Goal: Transaction & Acquisition: Purchase product/service

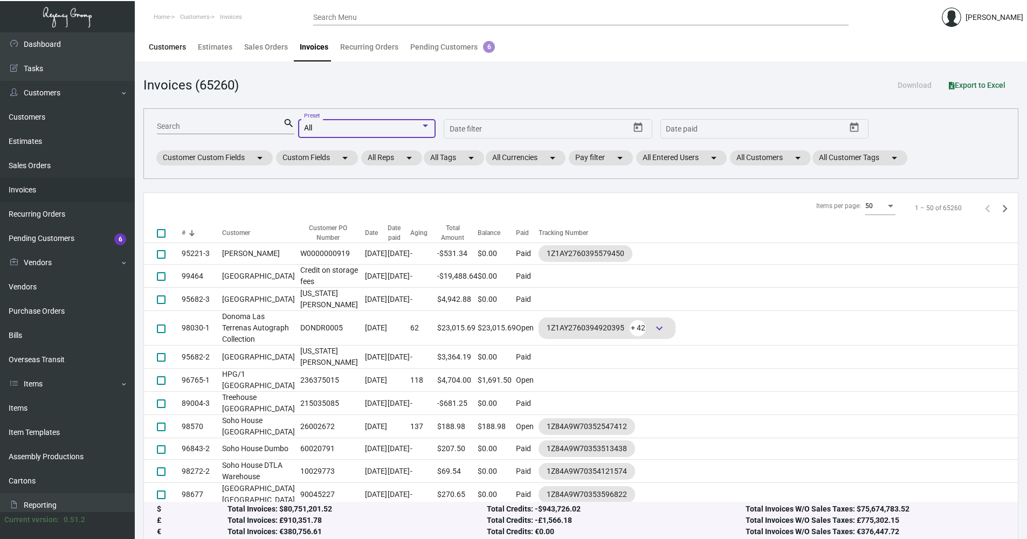
click at [183, 48] on div "Customers" at bounding box center [167, 47] width 37 height 11
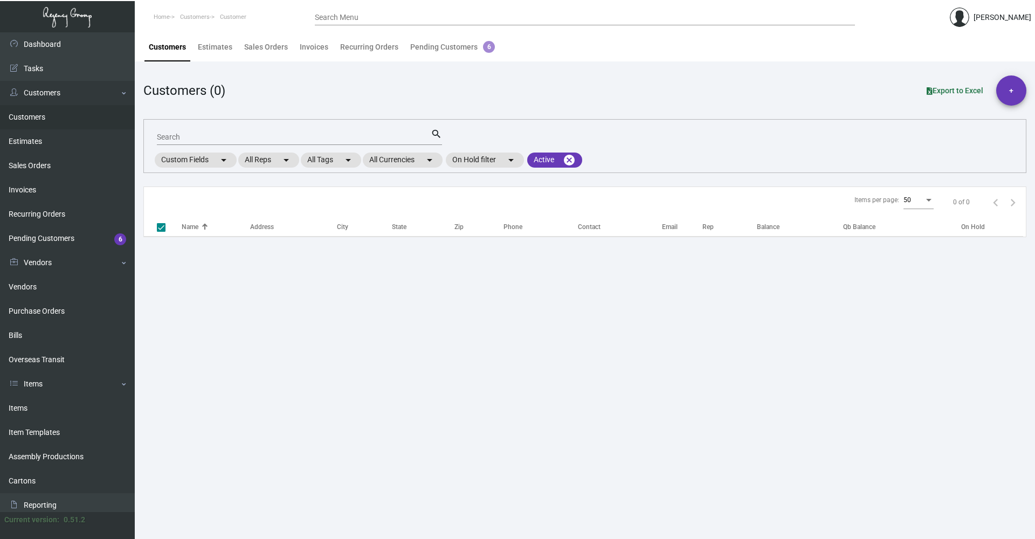
checkbox input "false"
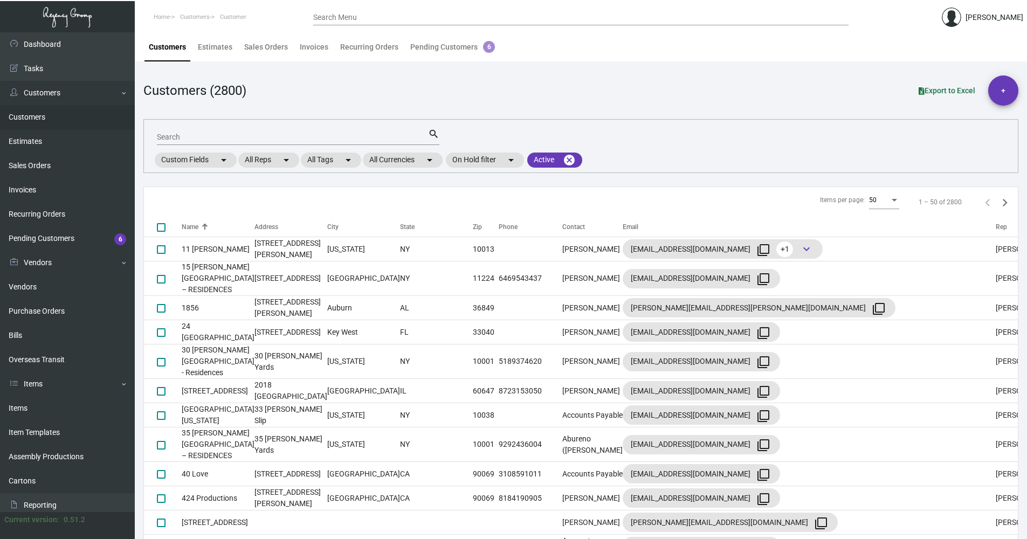
click at [205, 128] on div "Search" at bounding box center [292, 136] width 271 height 17
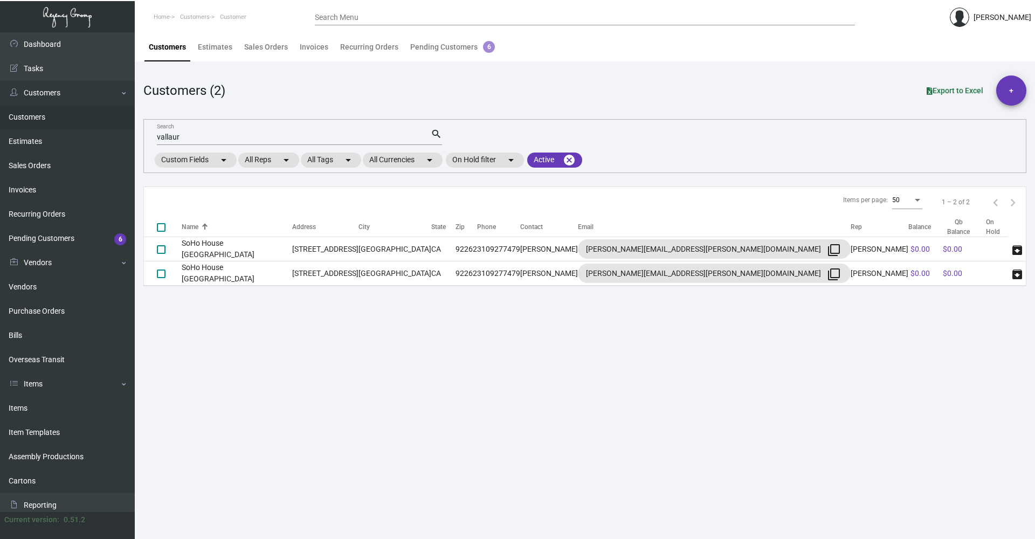
click at [744, 370] on main "Customers Estimates Sales Orders Invoices Recurring Orders Pending Customers 6 …" at bounding box center [585, 285] width 900 height 507
click at [721, 441] on main "Customers Estimates Sales Orders Invoices Recurring Orders Pending Customers 6 …" at bounding box center [585, 285] width 900 height 507
click at [222, 137] on input "vallaur" at bounding box center [294, 137] width 274 height 9
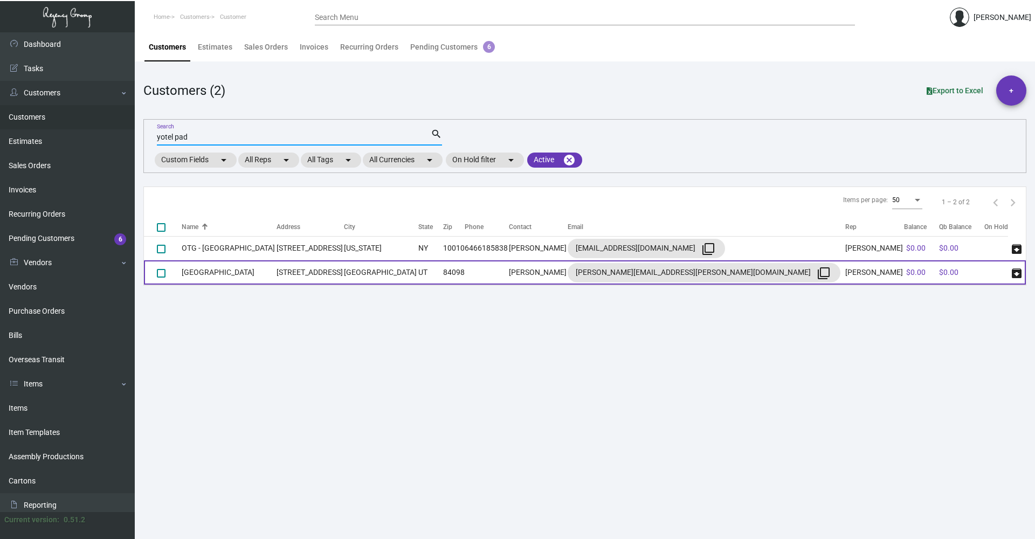
type input "yotel pad"
click at [276, 268] on td "[GEOGRAPHIC_DATA]" at bounding box center [229, 272] width 95 height 24
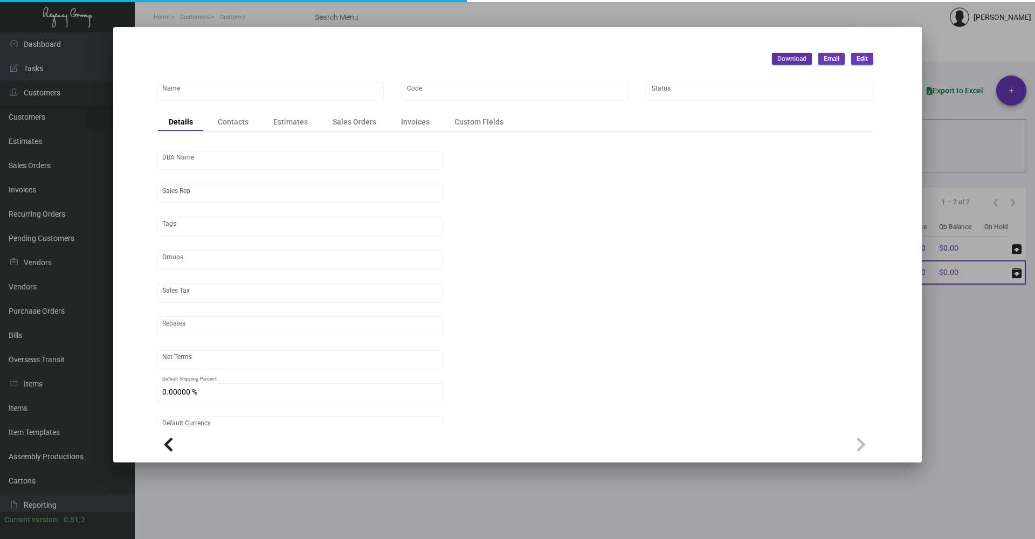
type input "[GEOGRAPHIC_DATA]"
type input "YT-PPC"
type input "[PERSON_NAME]"
type input "Out of State"
type input "COD"
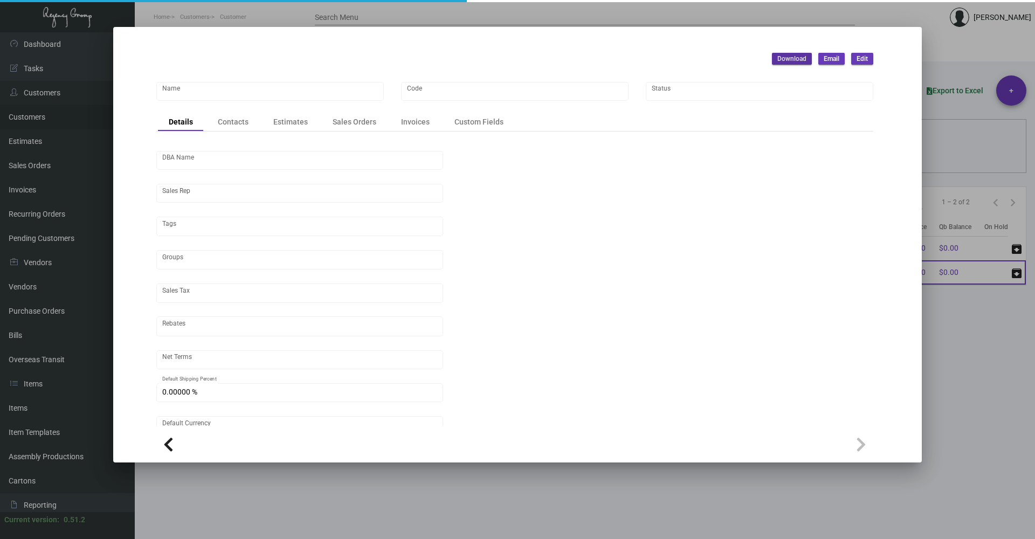
type input "United States Dollar $"
type input "$ 0.00"
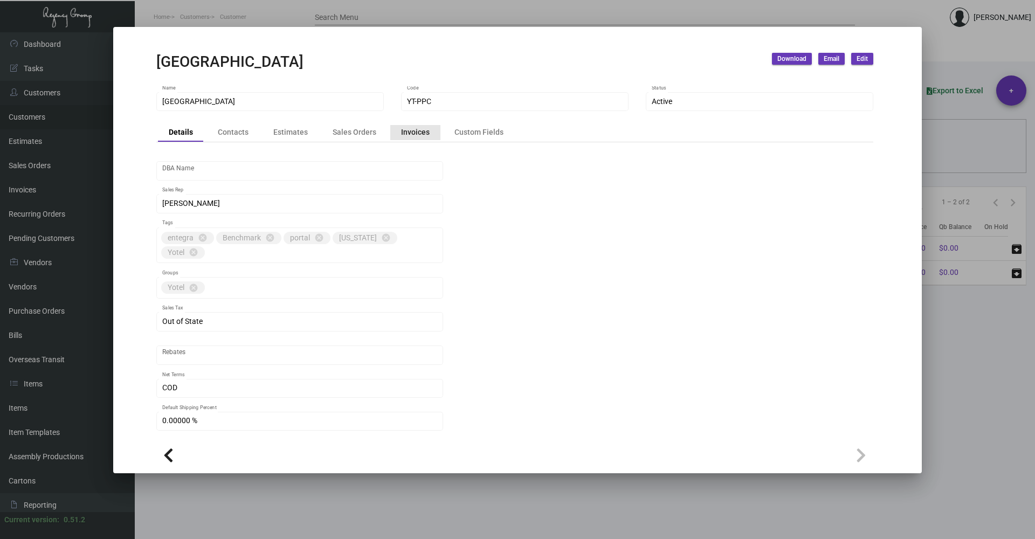
click at [421, 138] on div "Invoices" at bounding box center [415, 132] width 29 height 11
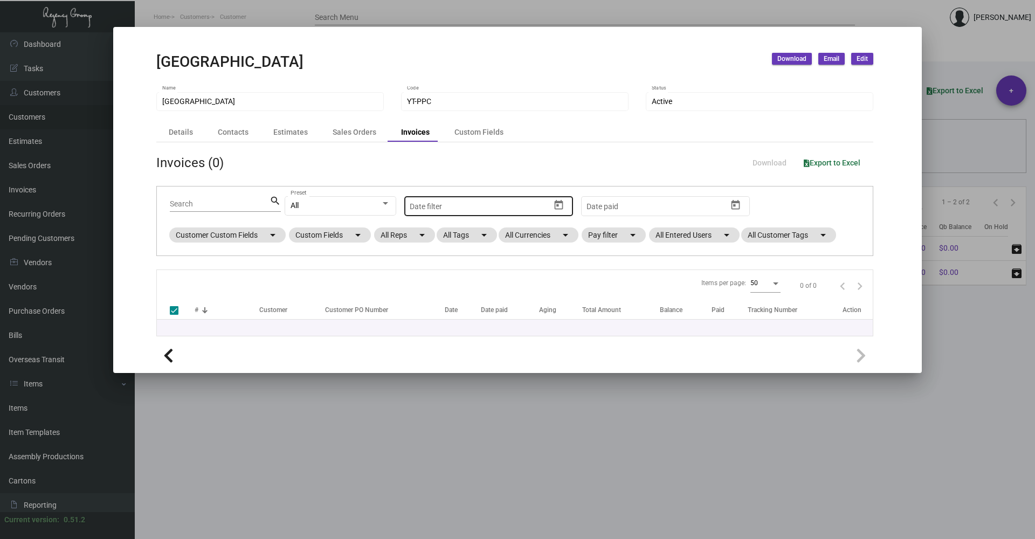
checkbox input "false"
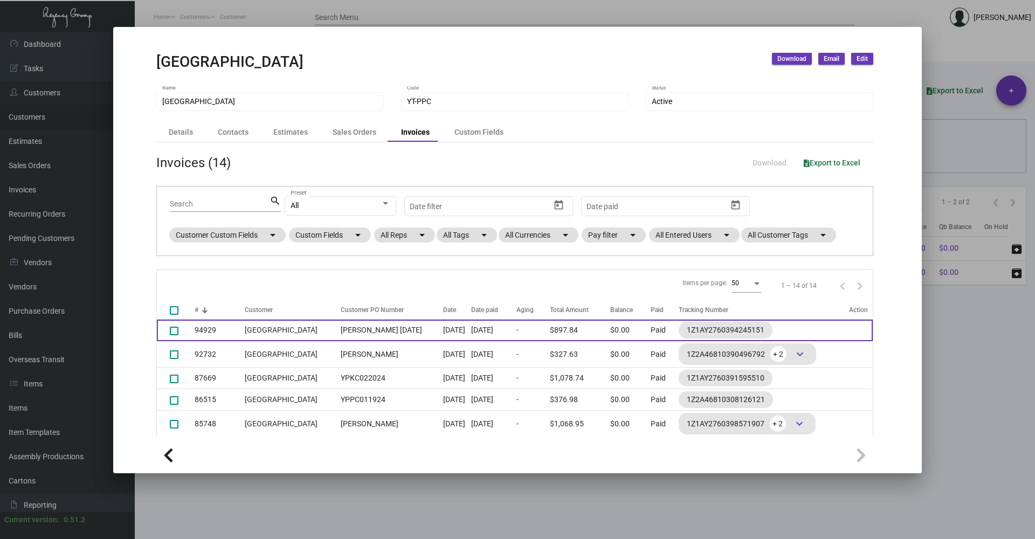
click at [569, 328] on td "$897.84" at bounding box center [580, 331] width 60 height 22
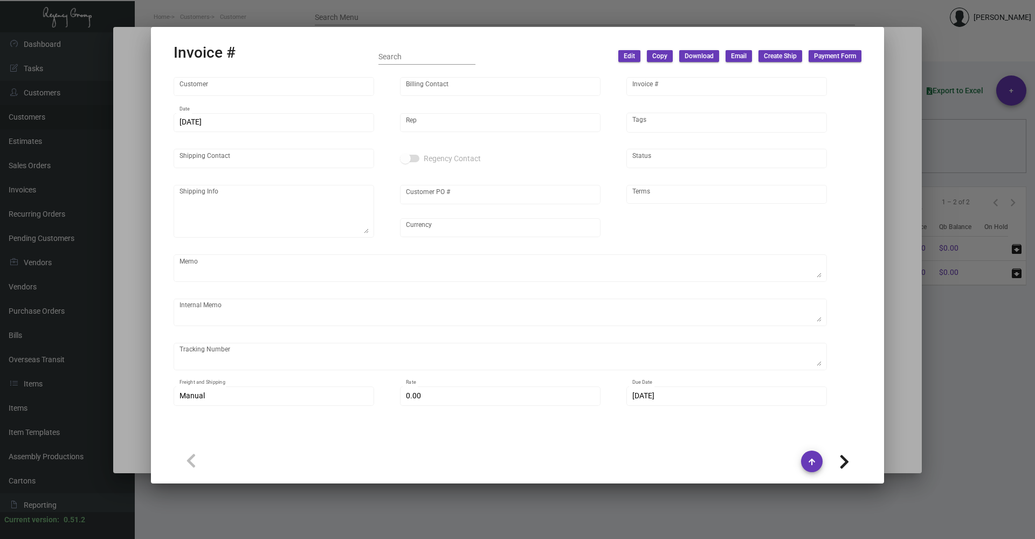
type input "[GEOGRAPHIC_DATA]"
type input "[PERSON_NAME]"
type input "94929"
type input "[DATE]"
type input "[PERSON_NAME]"
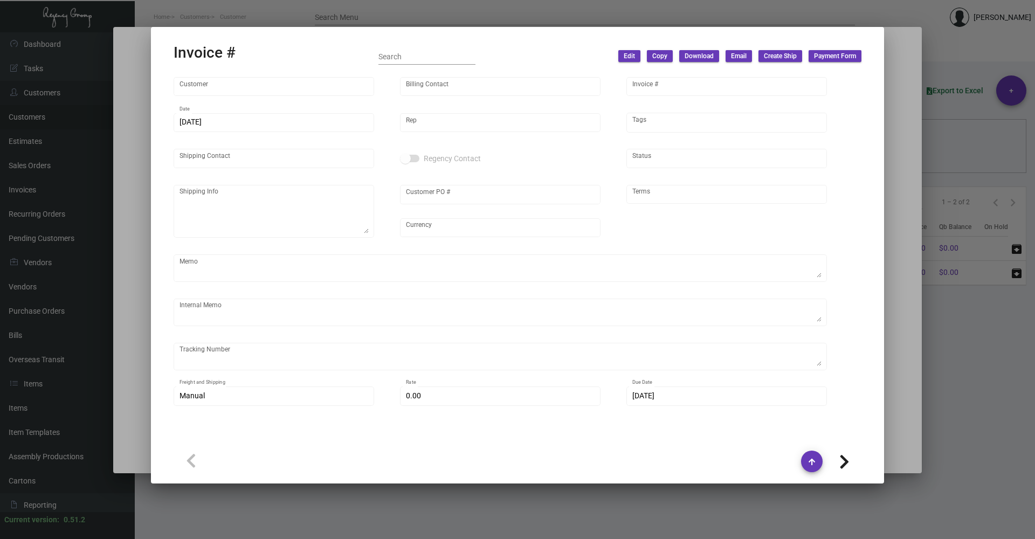
type input "[PERSON_NAME]"
type textarea "[GEOGRAPHIC_DATA] - [PERSON_NAME] [STREET_ADDRESS]"
type input "[PERSON_NAME] [DATE]"
type input "United States Dollar $"
type input "COD"
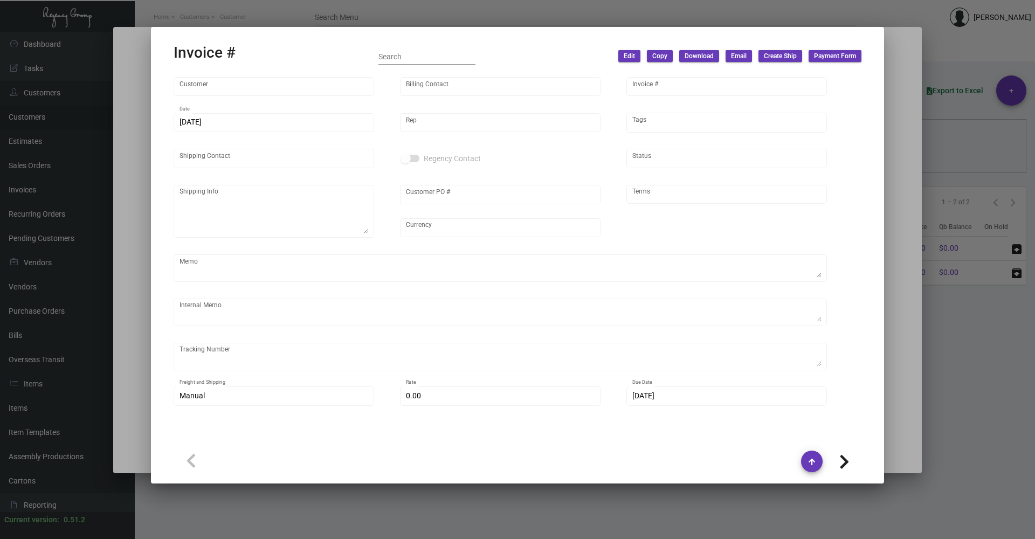
type textarea "24.40 -"
type input "$ 47.84"
type input "[DATE]"
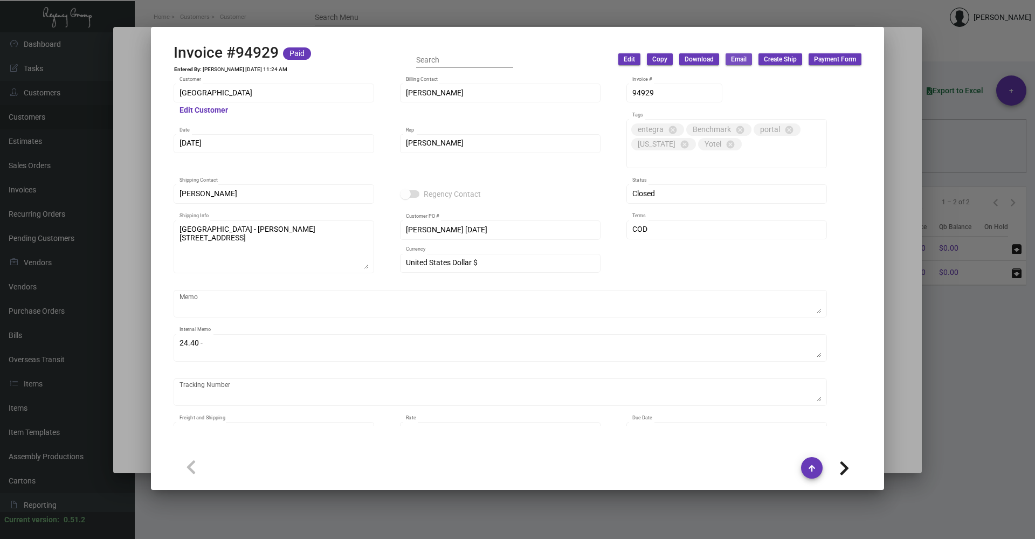
click at [736, 59] on span "Email" at bounding box center [739, 59] width 16 height 9
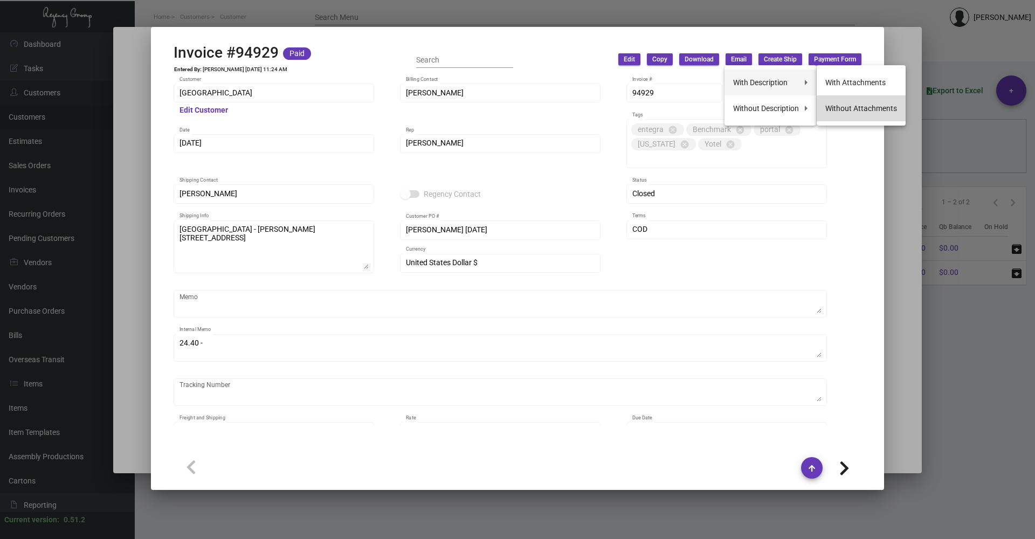
click at [862, 108] on button "Without Attachments" at bounding box center [861, 108] width 89 height 26
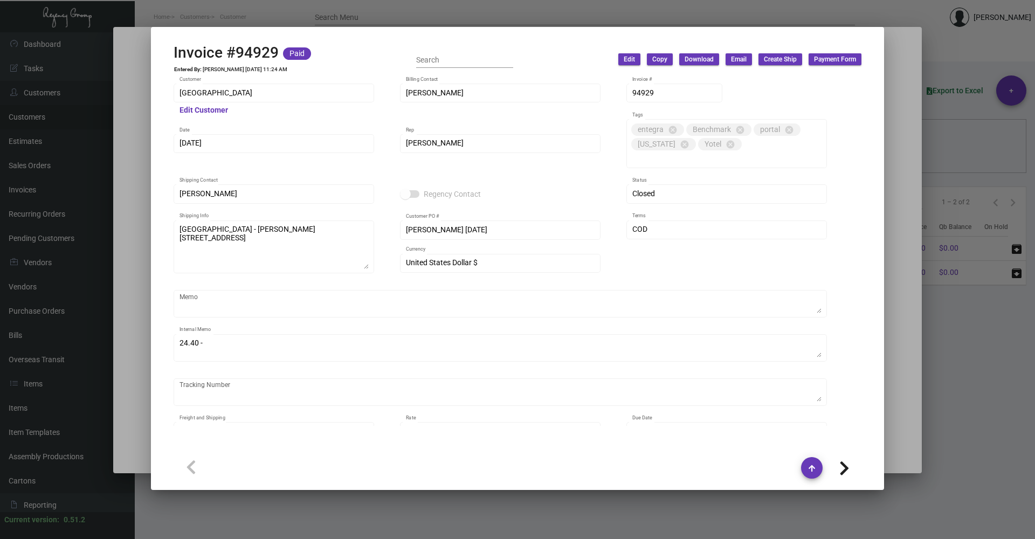
click at [966, 340] on div at bounding box center [517, 269] width 1035 height 539
